Goal: Task Accomplishment & Management: Use online tool/utility

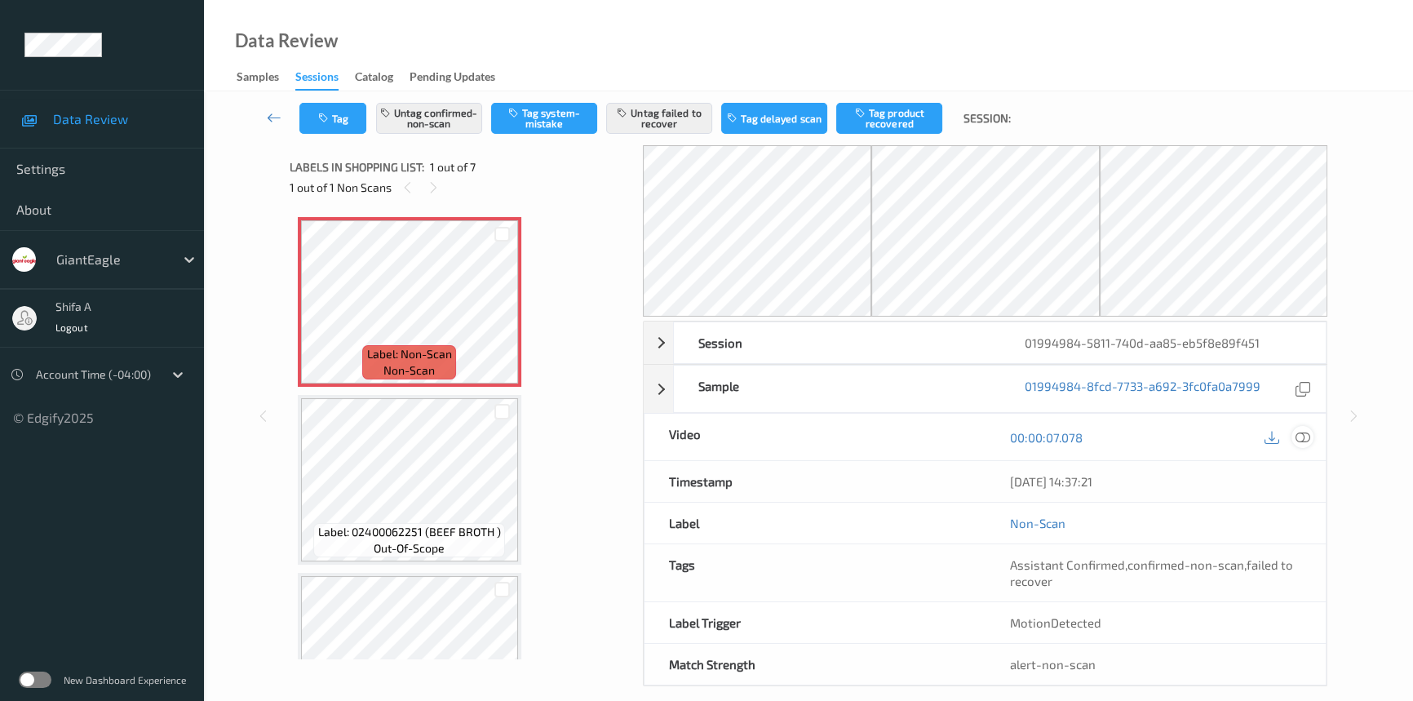
click at [1305, 440] on icon at bounding box center [1303, 437] width 15 height 15
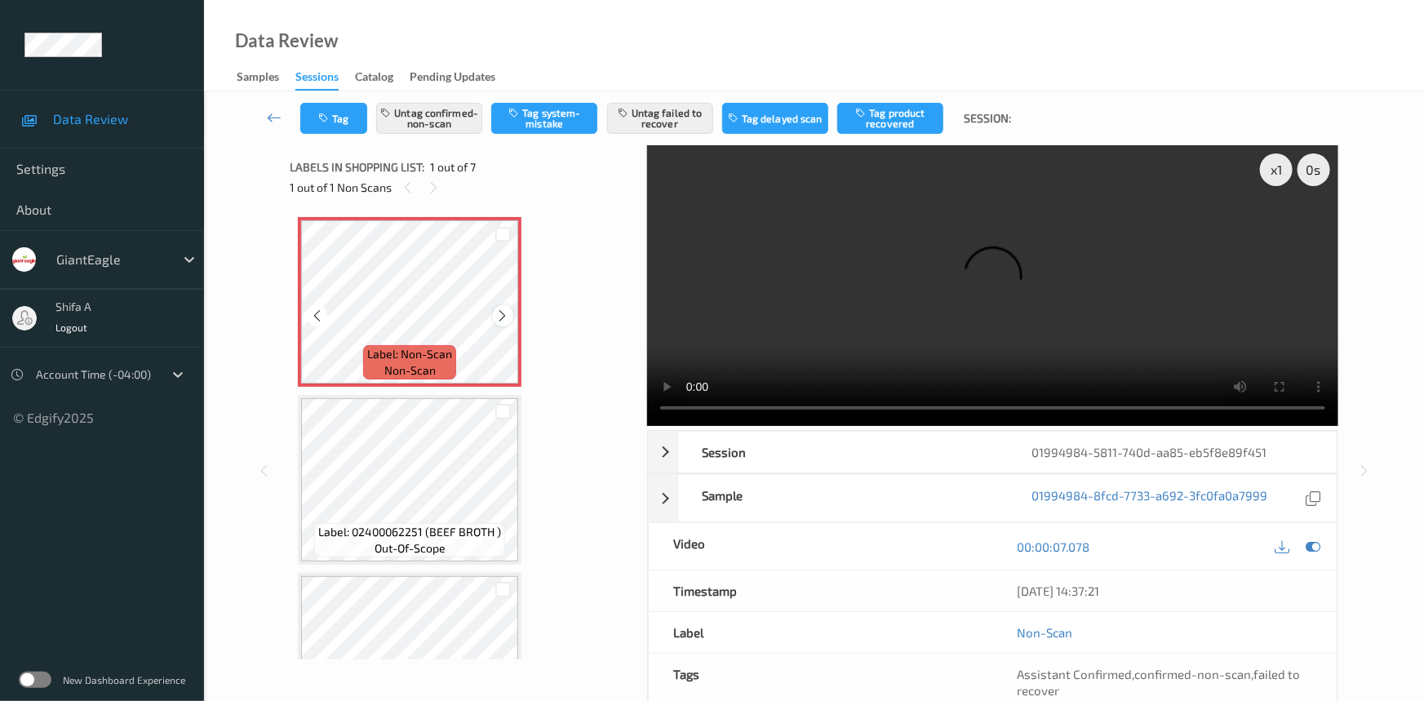
click at [504, 318] on icon at bounding box center [503, 315] width 14 height 15
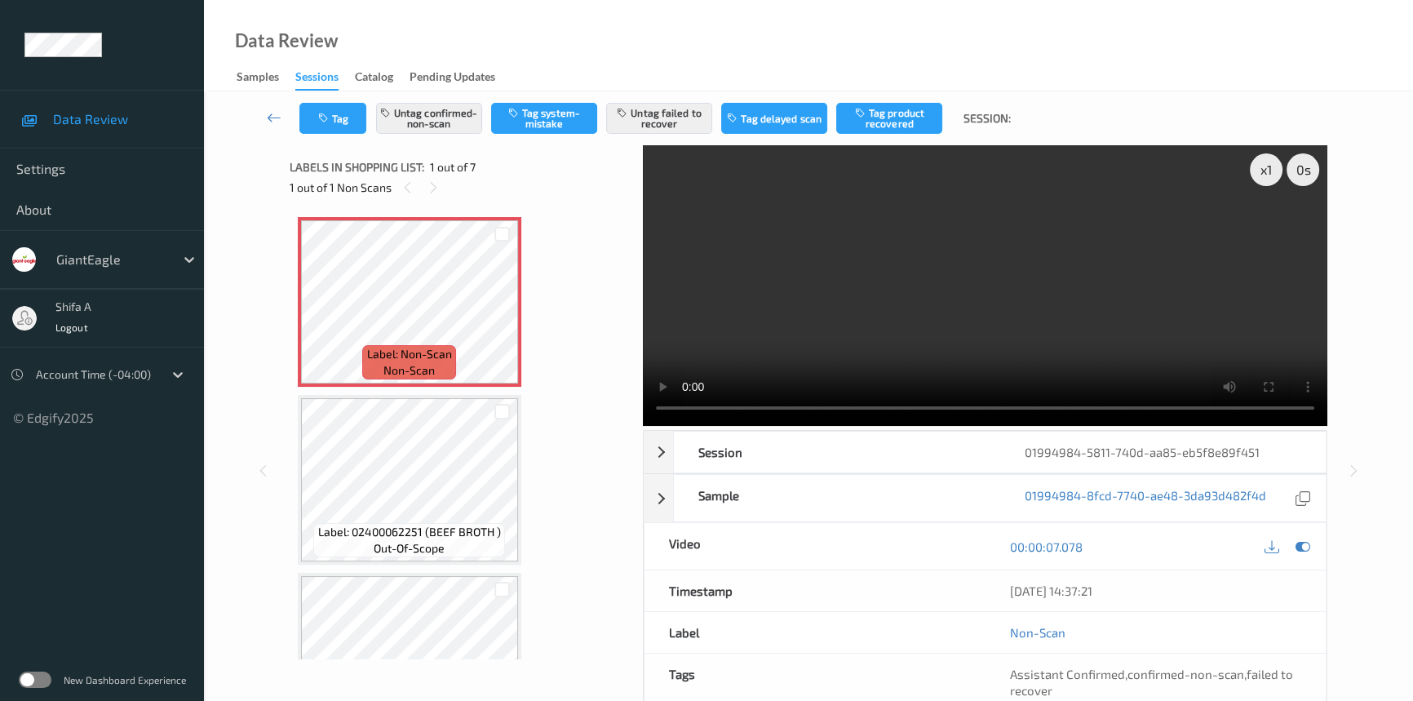
click at [1088, 317] on video at bounding box center [985, 285] width 685 height 281
click at [501, 318] on icon at bounding box center [502, 315] width 14 height 15
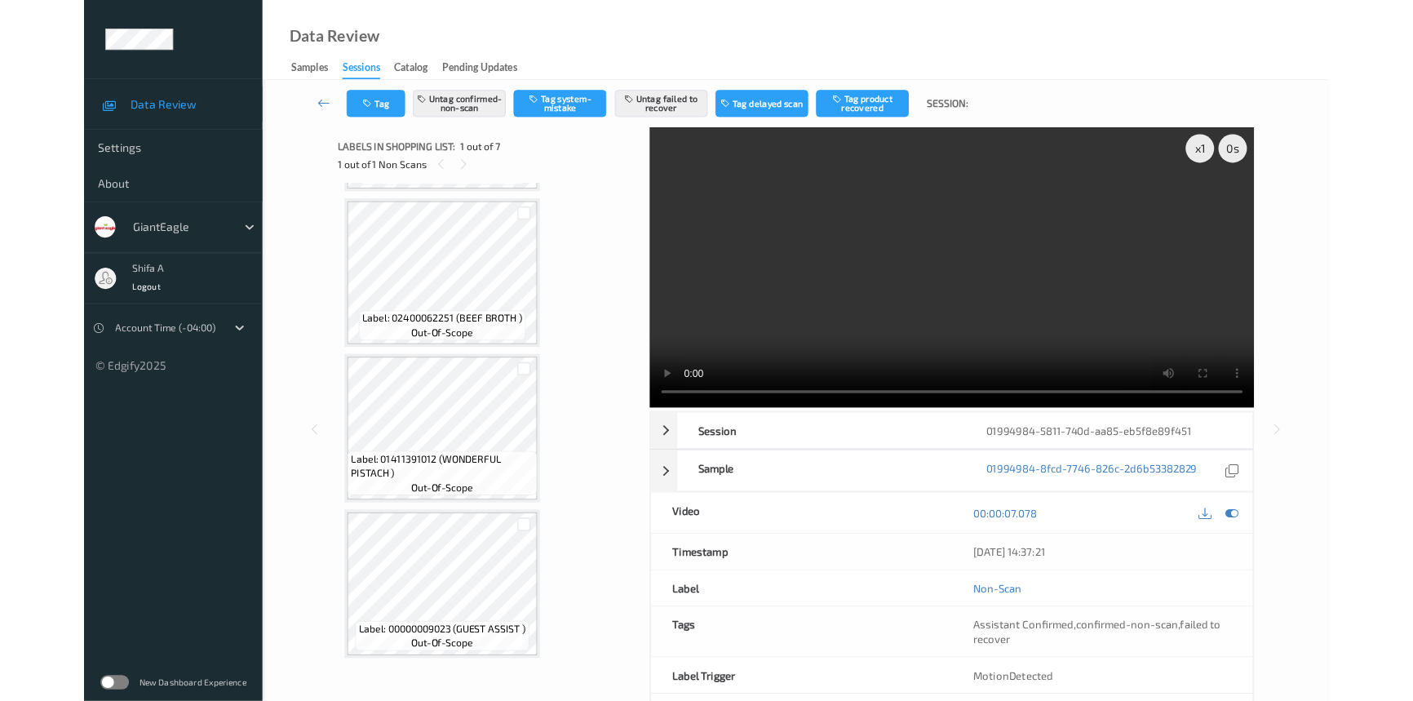
scroll to position [698, 0]
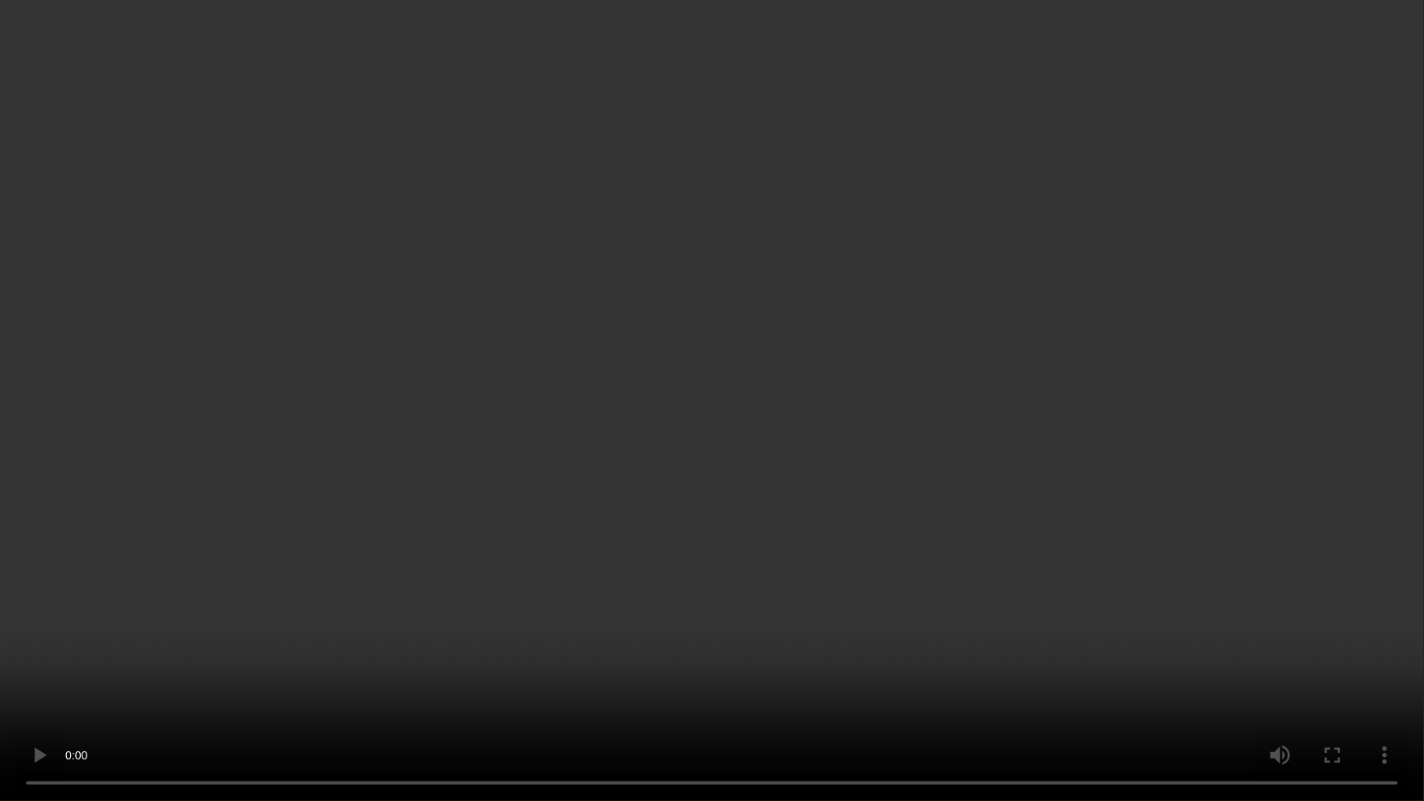
click at [833, 660] on video at bounding box center [712, 400] width 1424 height 801
click at [542, 700] on video at bounding box center [712, 400] width 1424 height 801
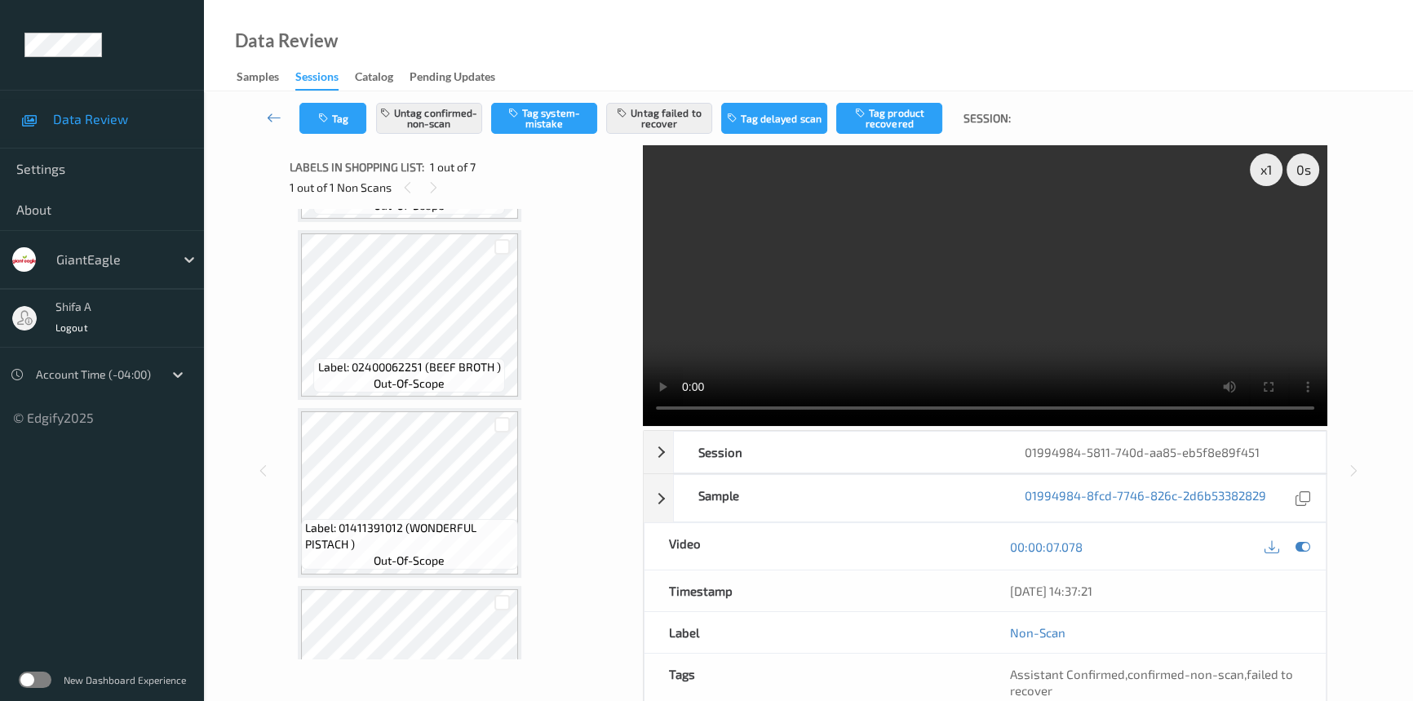
click at [1141, 264] on video at bounding box center [985, 285] width 685 height 281
